Goal: Task Accomplishment & Management: Manage account settings

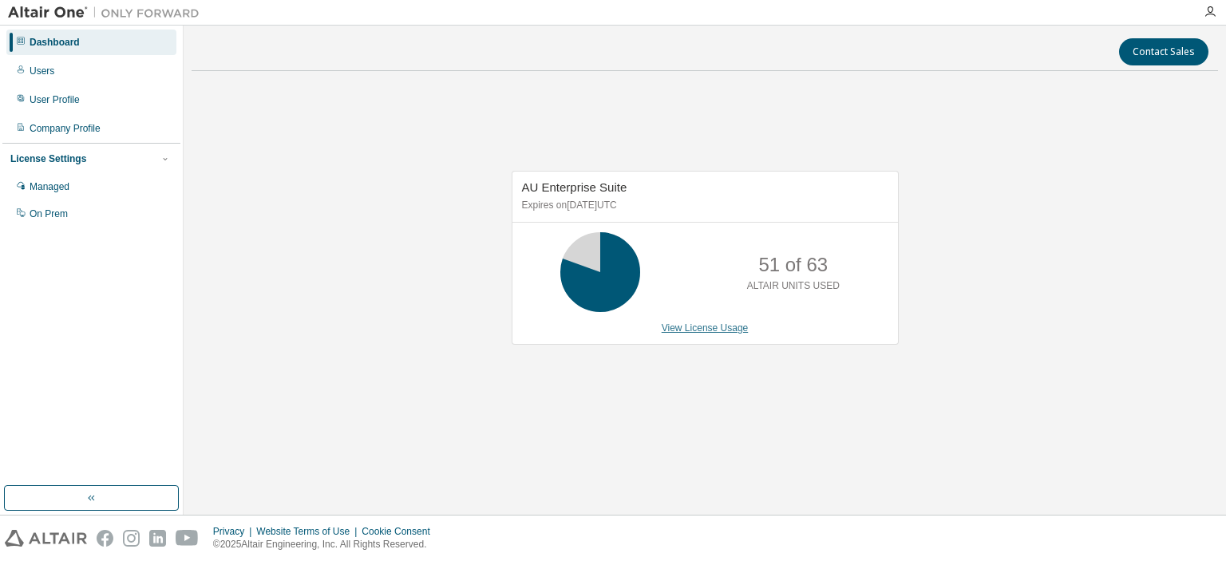
click at [681, 333] on link "View License Usage" at bounding box center [704, 327] width 87 height 11
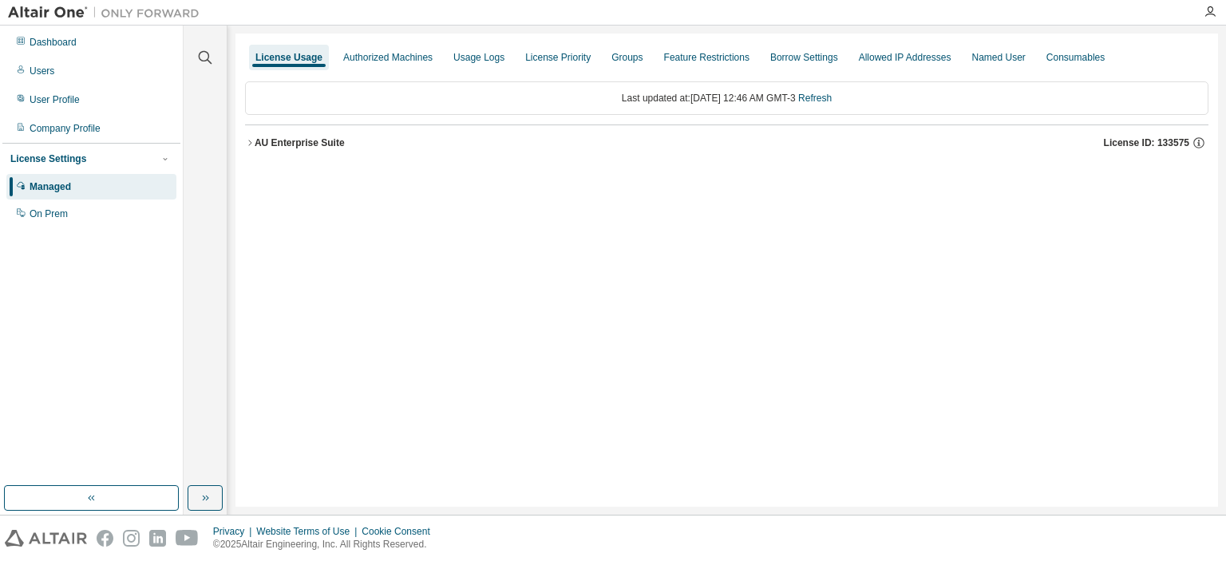
click at [259, 140] on div "AU Enterprise Suite" at bounding box center [300, 142] width 90 height 13
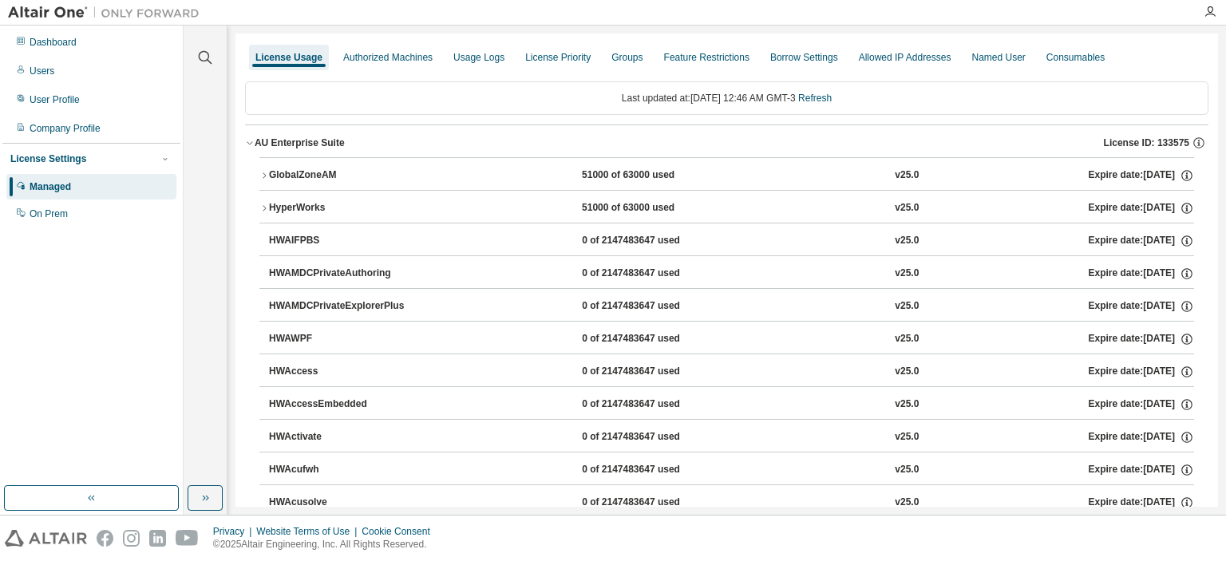
click at [262, 178] on icon "button" at bounding box center [264, 176] width 10 height 10
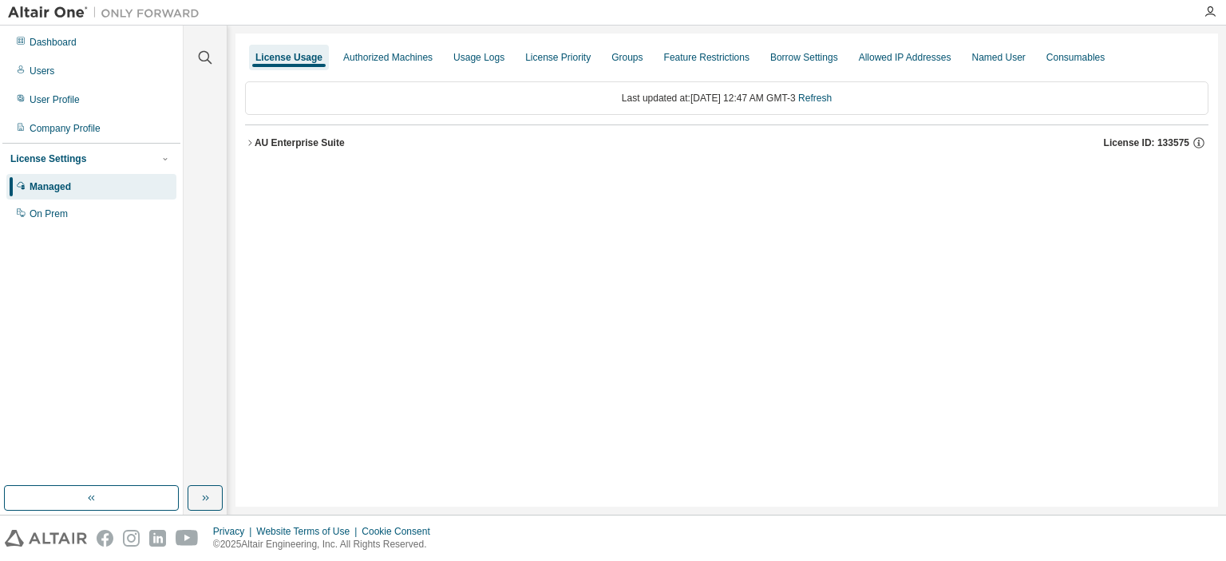
click at [256, 144] on div "AU Enterprise Suite" at bounding box center [300, 142] width 90 height 13
